Goal: Check status: Check status

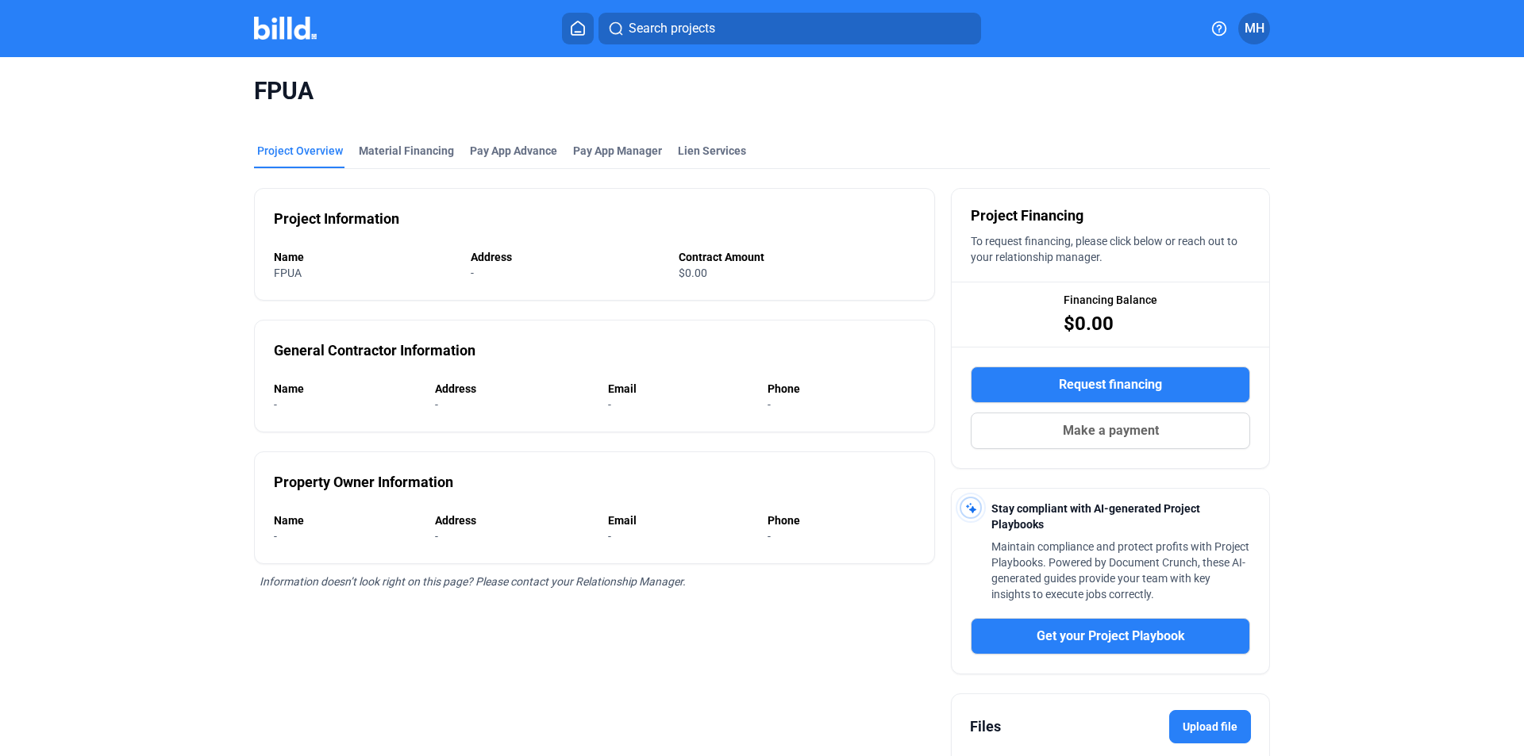
click at [576, 37] on button at bounding box center [578, 29] width 32 height 32
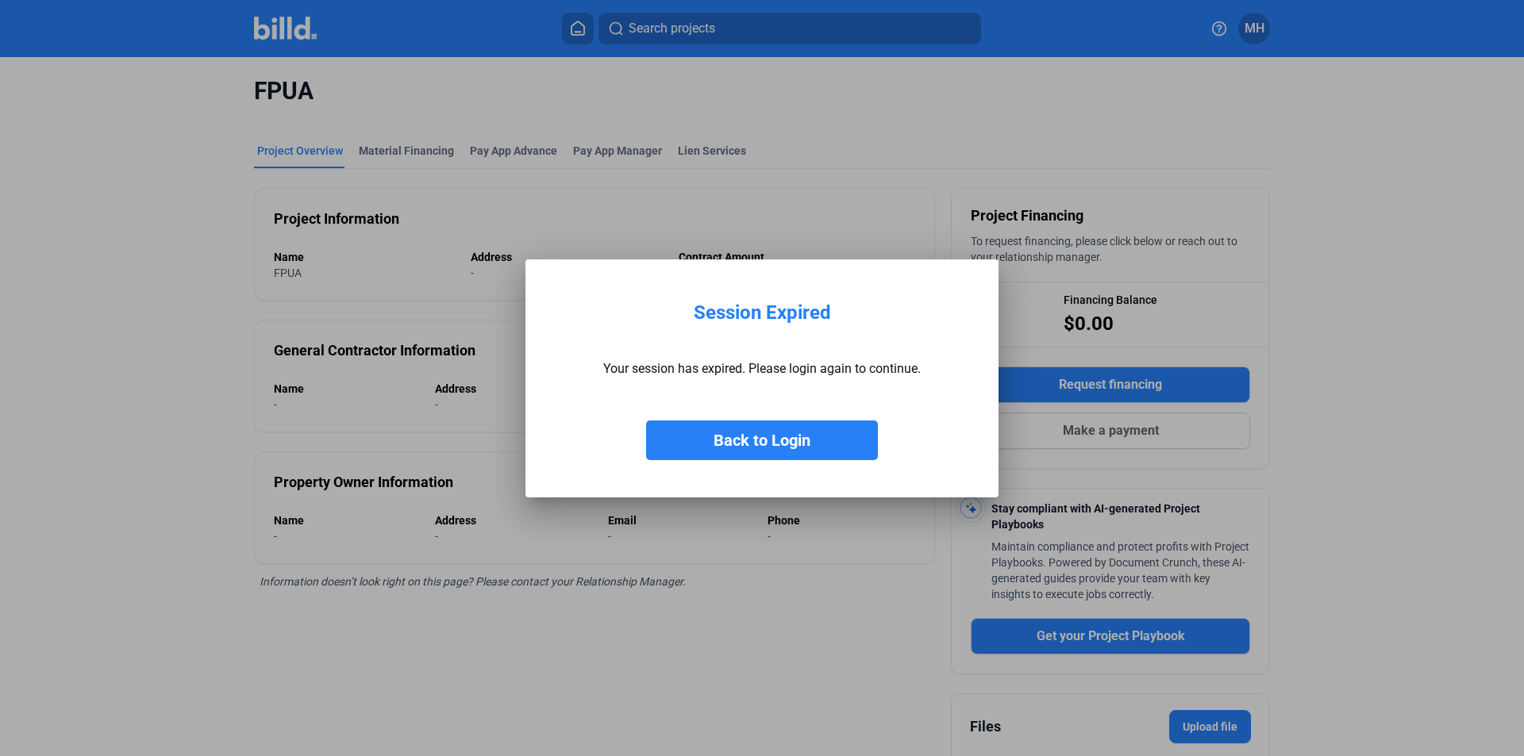
click at [746, 431] on button "Back to Login" at bounding box center [762, 441] width 232 height 40
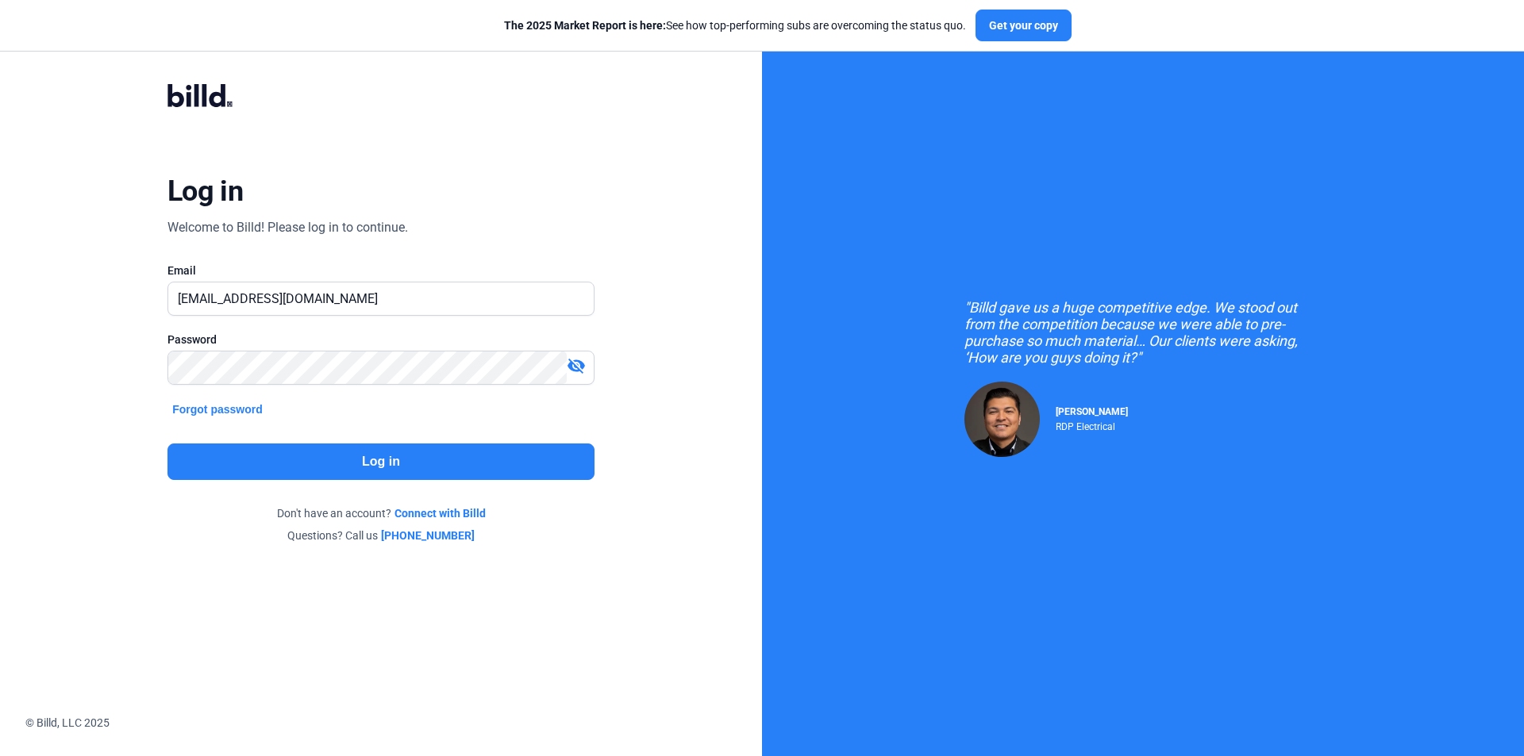
click at [375, 456] on button "Log in" at bounding box center [380, 462] width 427 height 37
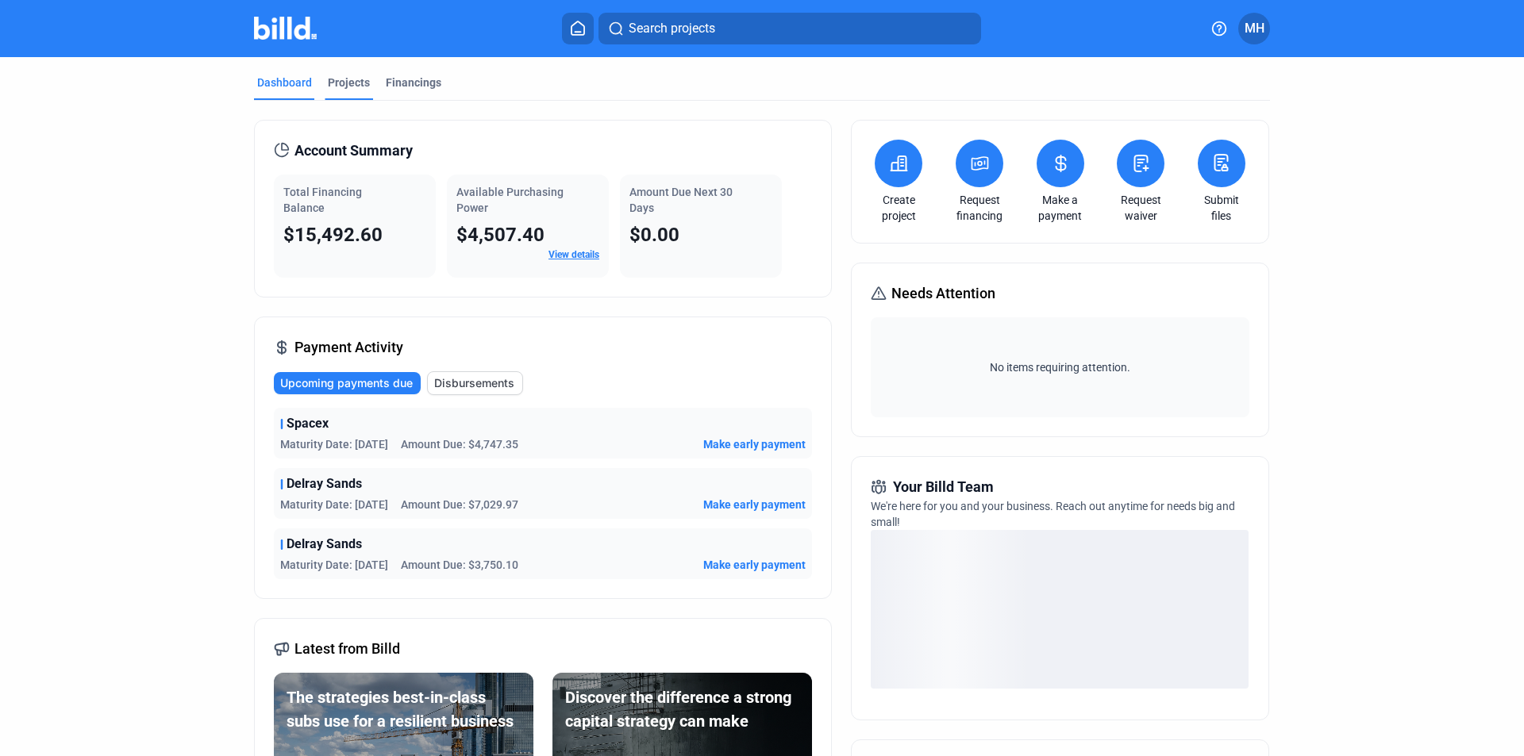
click at [348, 83] on div "Projects" at bounding box center [349, 83] width 42 height 16
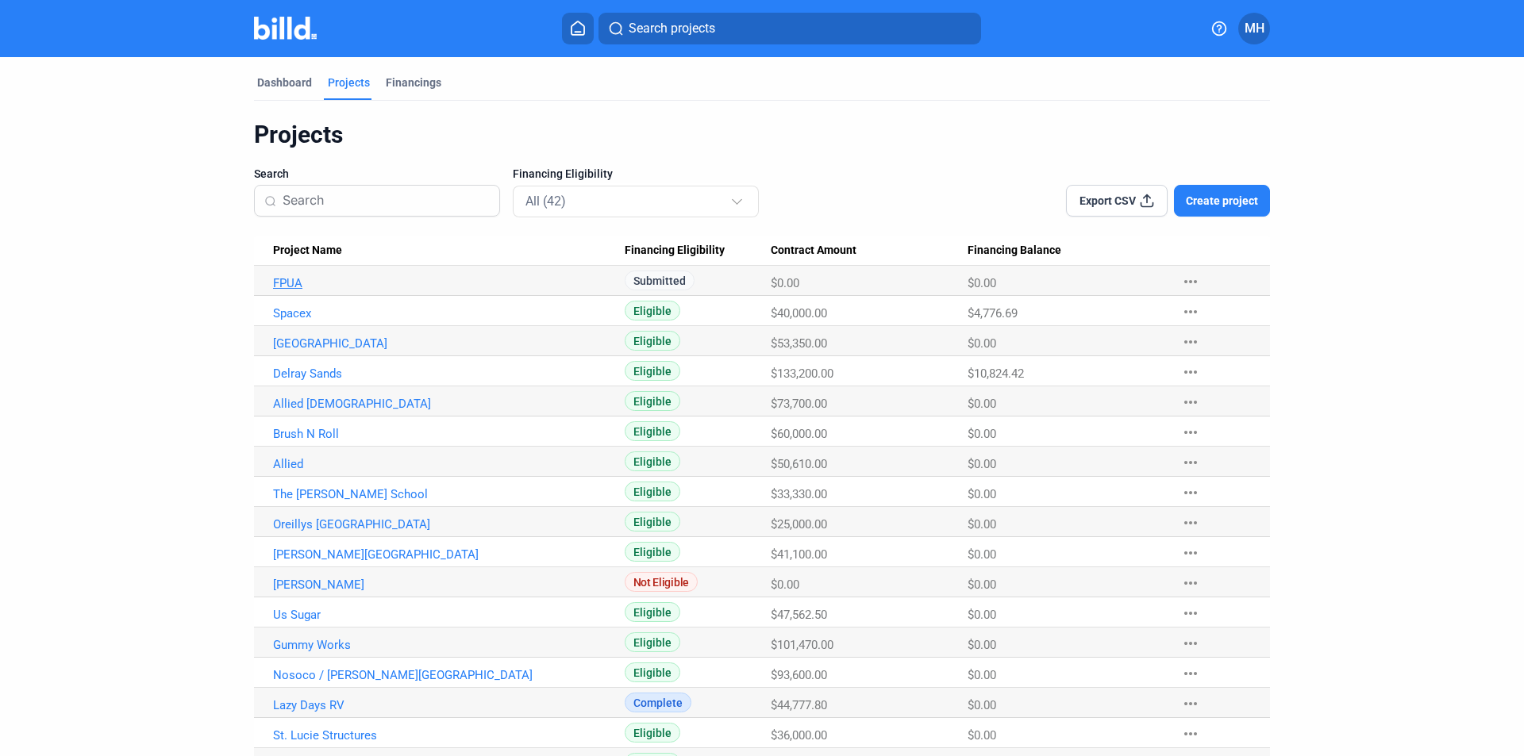
click at [279, 285] on link "FPUA" at bounding box center [449, 283] width 352 height 14
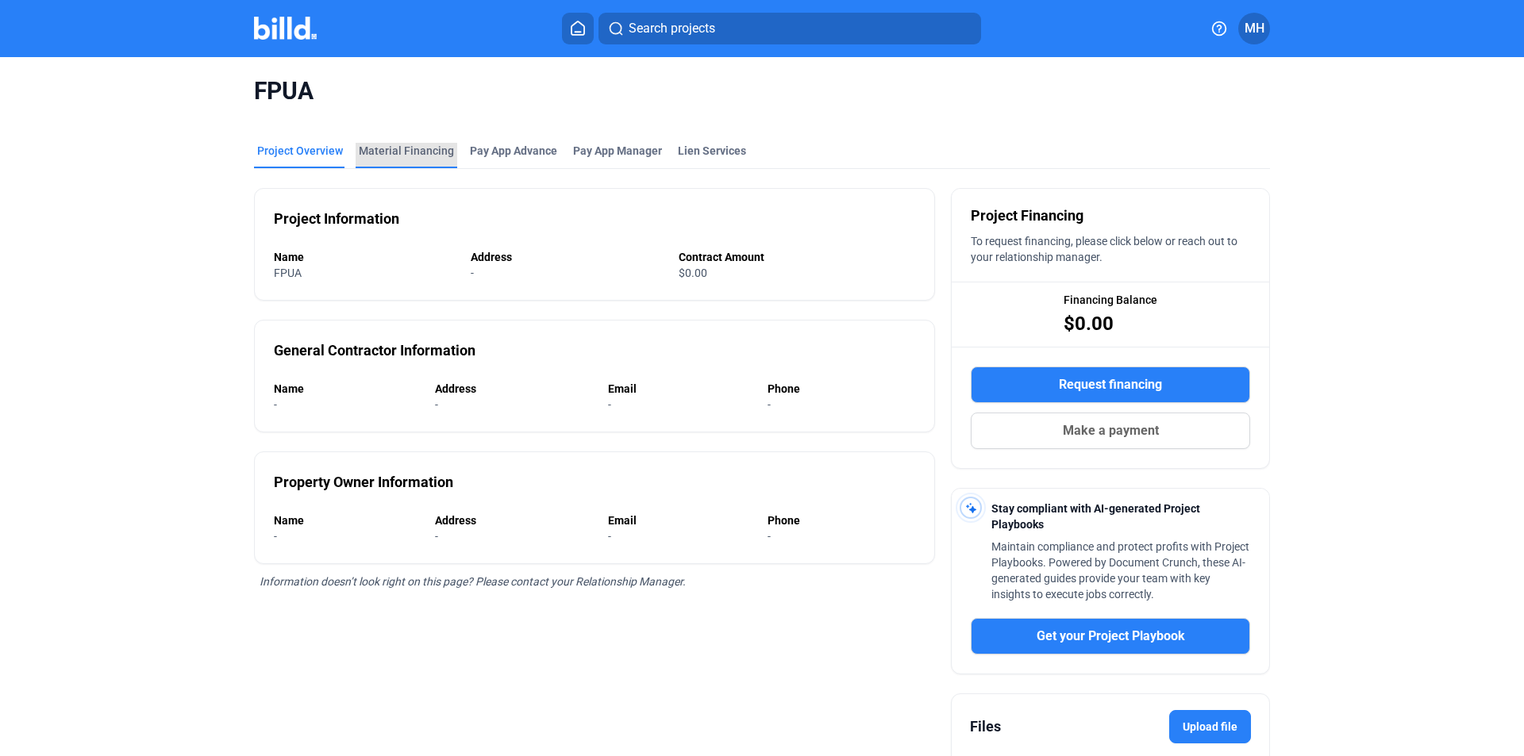
click at [425, 151] on div "Material Financing" at bounding box center [406, 151] width 95 height 16
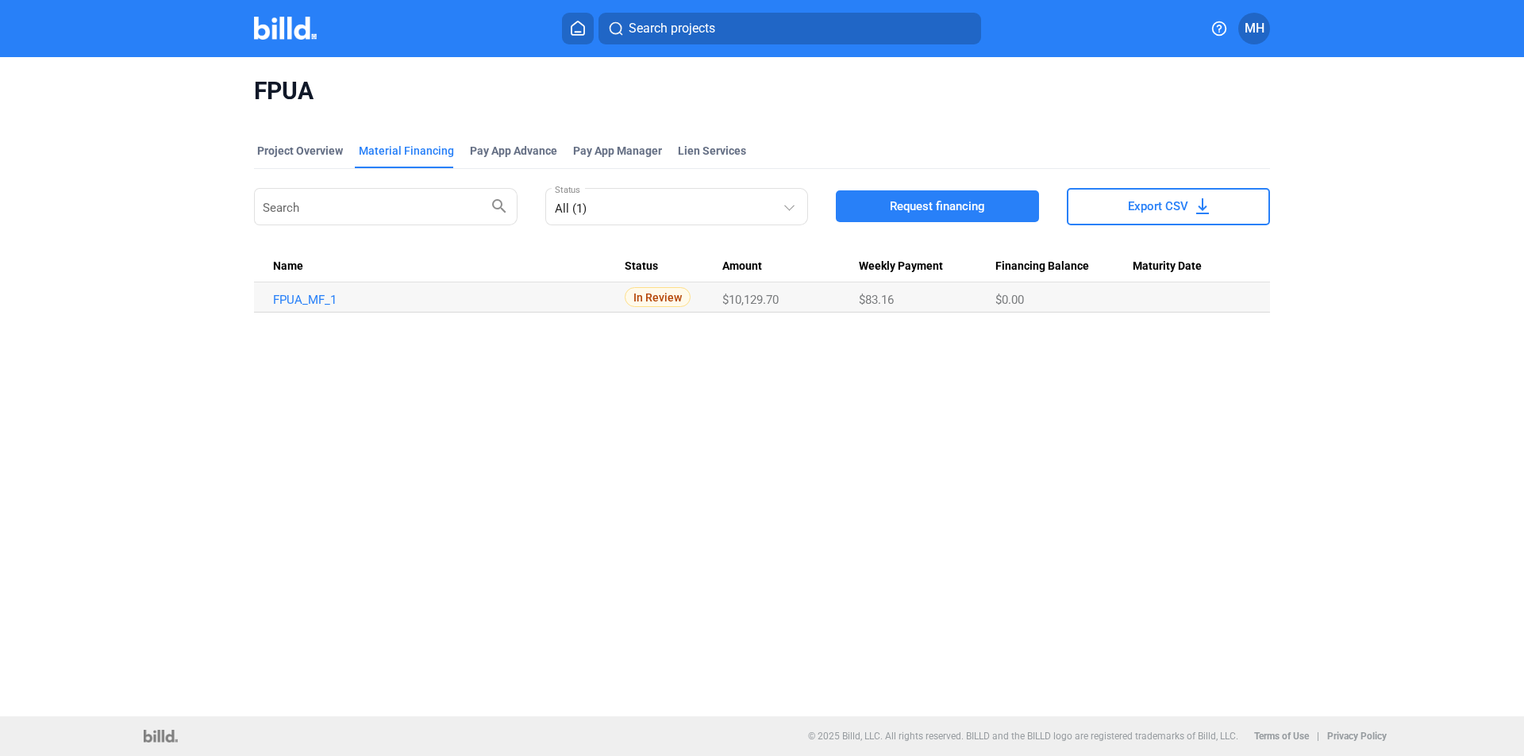
click at [323, 148] on div "Project Overview" at bounding box center [300, 151] width 86 height 16
